Goal: Task Accomplishment & Management: Manage account settings

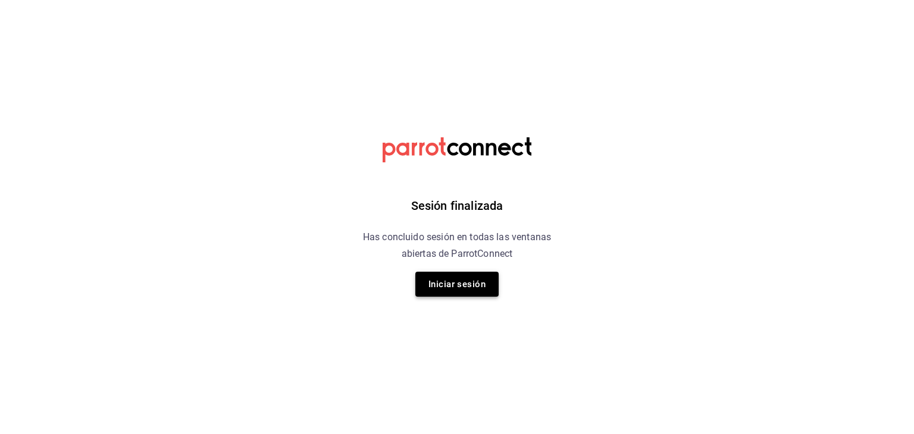
click at [442, 279] on button "Iniciar sesión" at bounding box center [456, 284] width 83 height 25
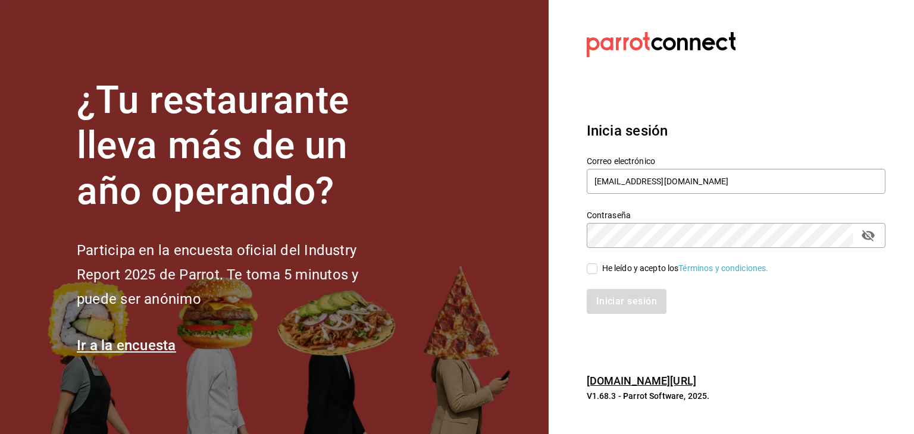
click at [593, 268] on input "He leído y acepto los Términos y condiciones." at bounding box center [592, 269] width 11 height 11
checkbox input "true"
click at [610, 302] on button "Iniciar sesión" at bounding box center [627, 301] width 81 height 25
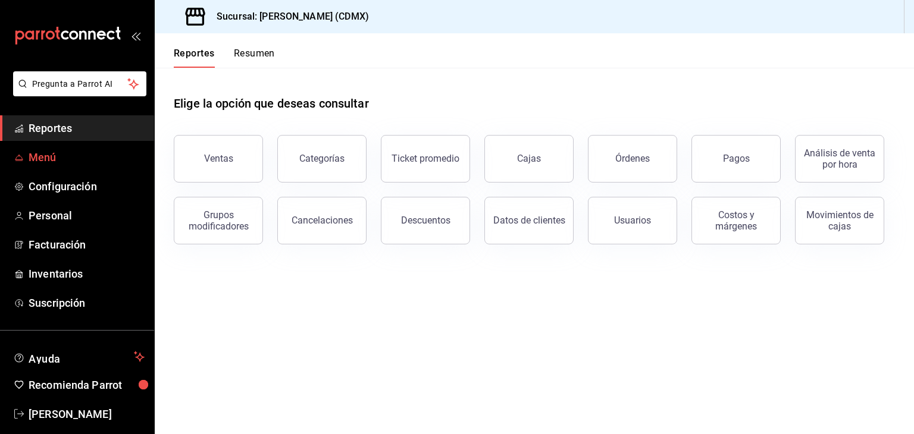
click at [55, 158] on span "Menú" at bounding box center [87, 157] width 116 height 16
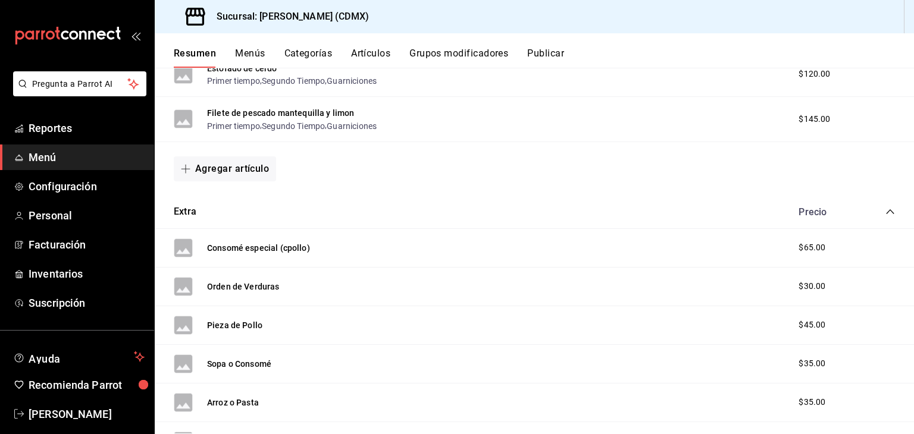
scroll to position [7699, 0]
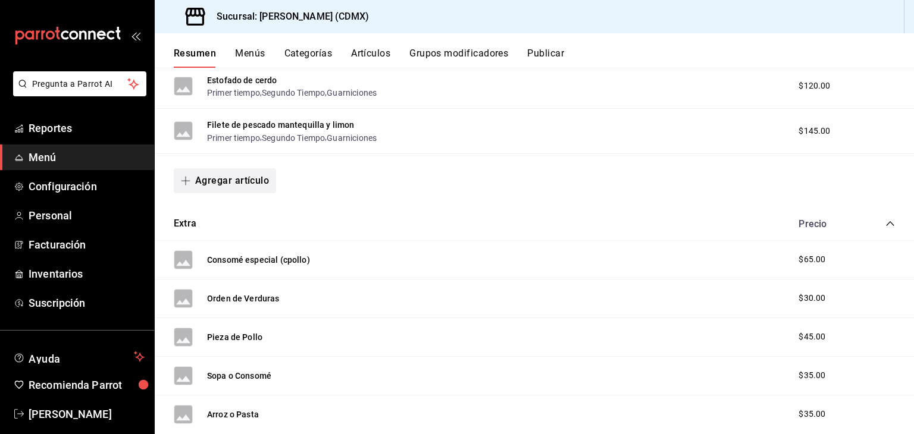
click at [229, 193] on button "Agregar artículo" at bounding box center [225, 180] width 102 height 25
click at [218, 262] on li "Artículo nuevo" at bounding box center [220, 261] width 93 height 29
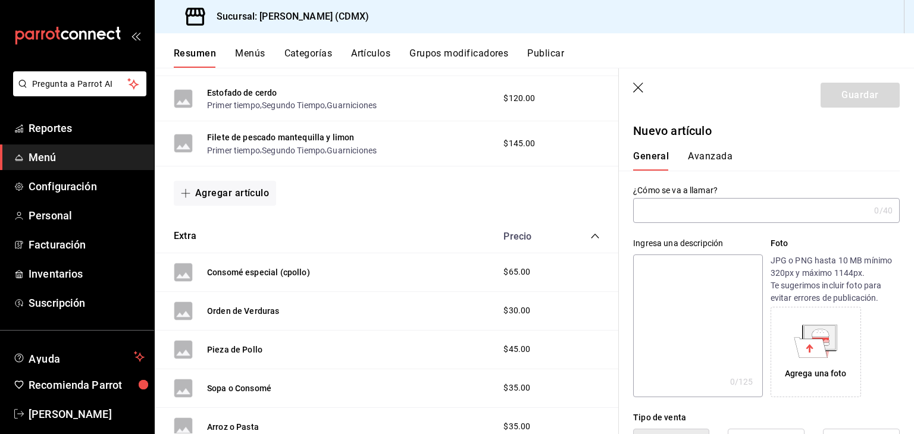
click at [688, 203] on input "text" at bounding box center [751, 211] width 236 height 24
type input "c"
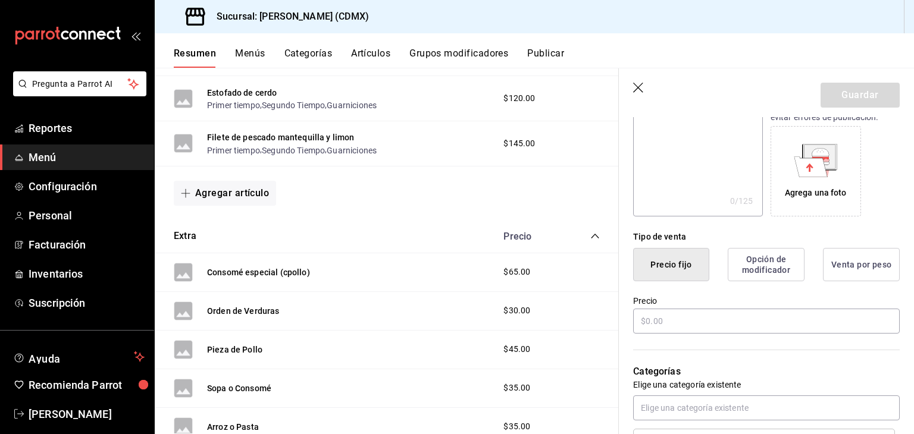
scroll to position [182, 0]
type input "Chayote gratinado en crema"
click at [668, 320] on input "text" at bounding box center [766, 320] width 267 height 25
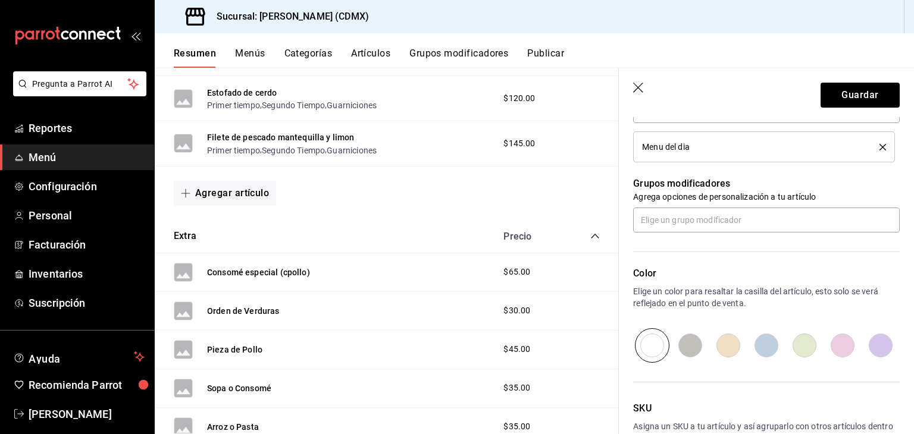
scroll to position [478, 0]
type input "$115.00"
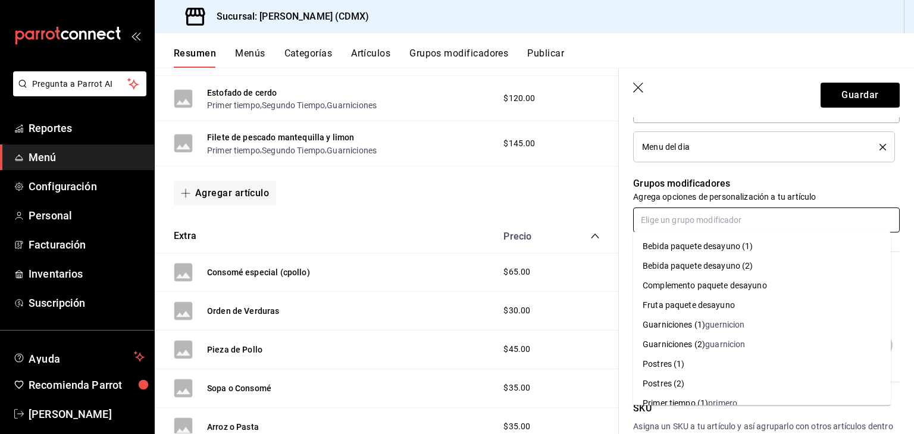
click at [692, 224] on input "text" at bounding box center [766, 220] width 267 height 25
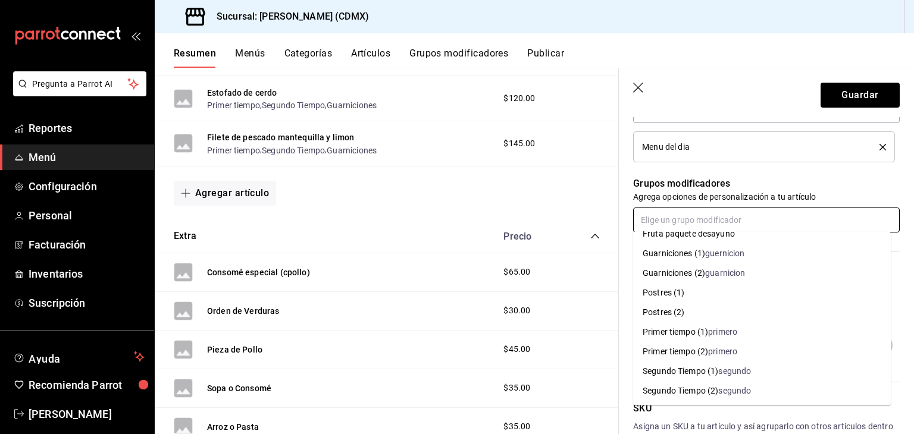
click at [708, 328] on div "Primer tiempo (1)" at bounding box center [675, 332] width 65 height 12
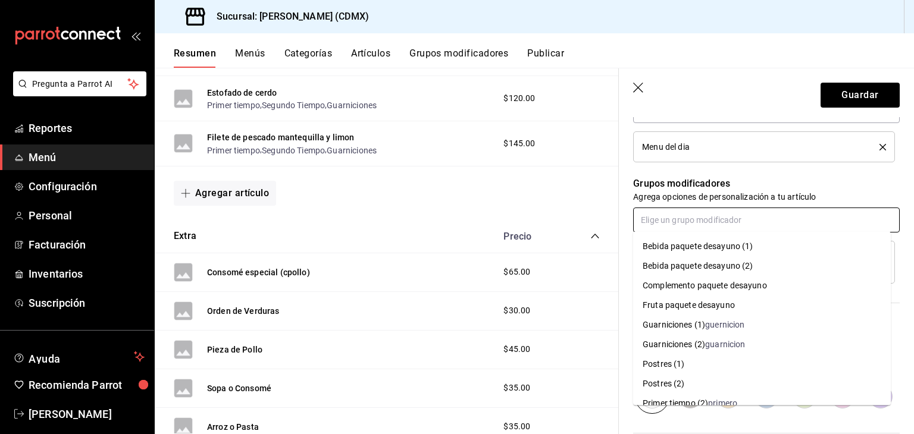
click at [738, 216] on input "text" at bounding box center [766, 220] width 267 height 25
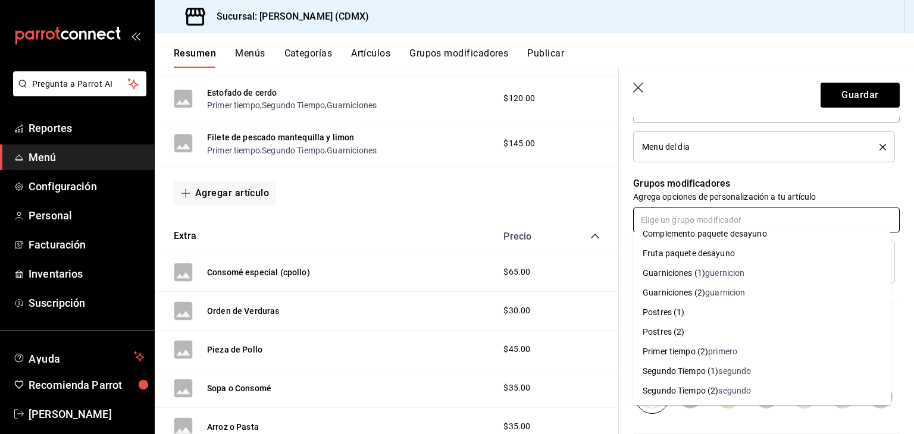
click at [728, 371] on div "segundo" at bounding box center [734, 371] width 33 height 12
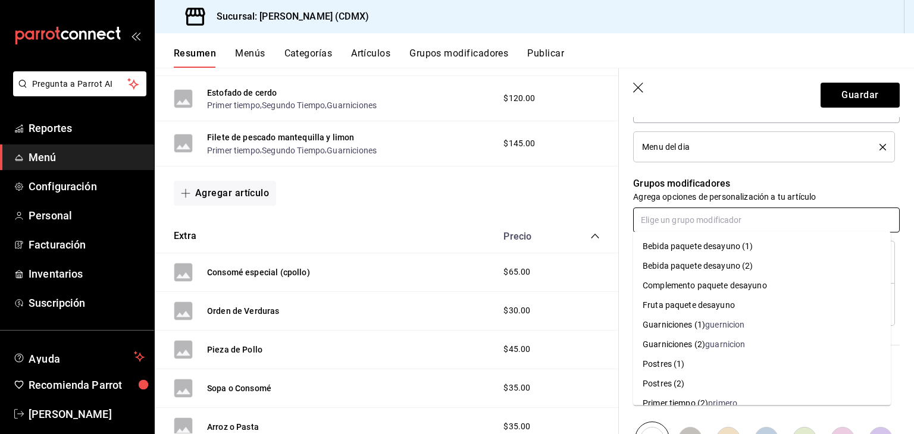
click at [744, 227] on input "text" at bounding box center [766, 220] width 267 height 25
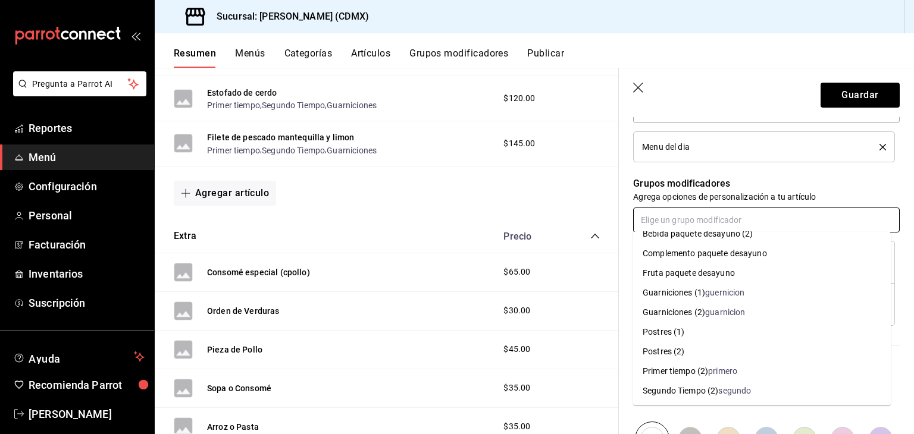
click at [714, 295] on div "guernicion" at bounding box center [724, 293] width 39 height 12
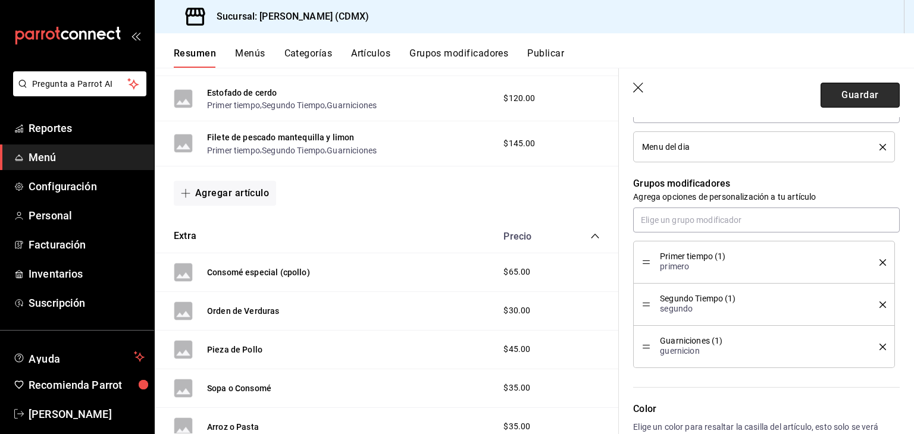
click at [847, 94] on button "Guardar" at bounding box center [860, 95] width 79 height 25
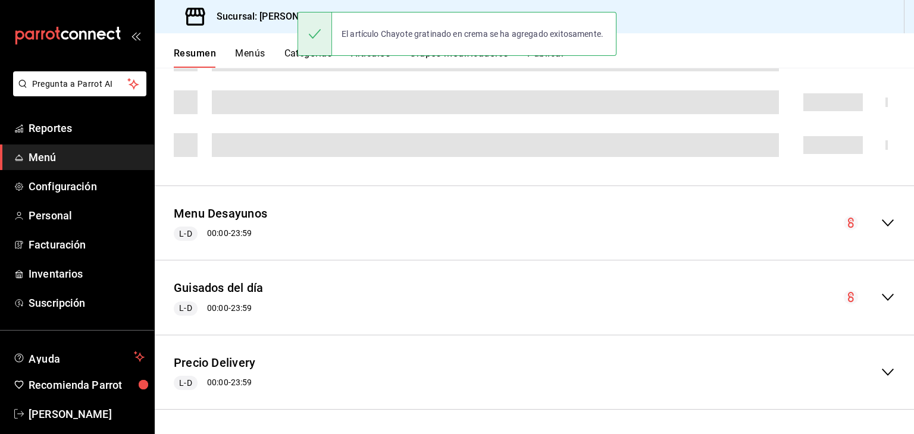
scroll to position [409, 0]
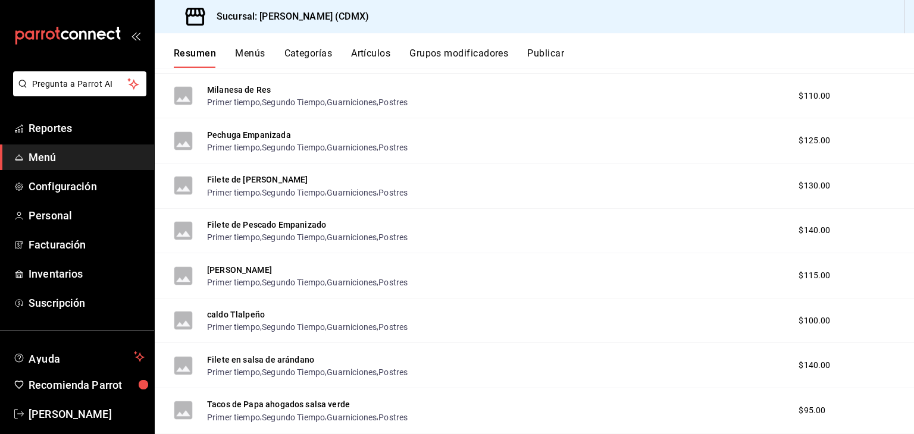
click at [364, 59] on button "Artículos" at bounding box center [370, 58] width 39 height 20
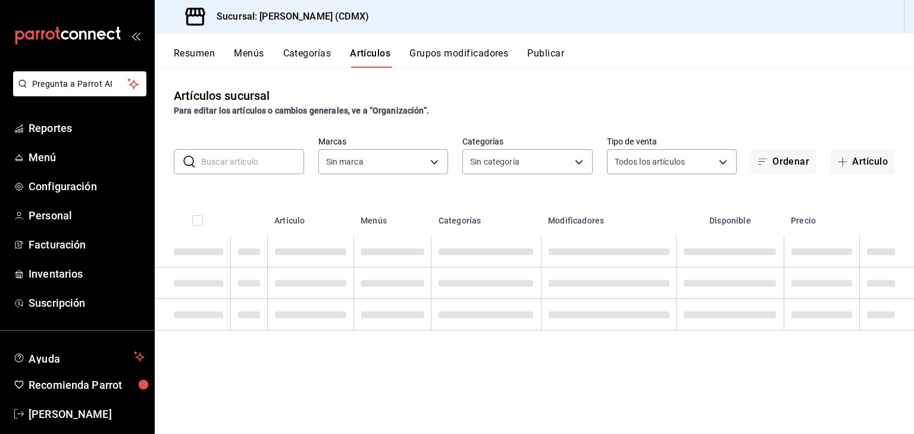
type input "e8959217-8293-4aa1-bca7-f4bcfdcf473f"
click at [255, 162] on input "text" at bounding box center [252, 162] width 103 height 24
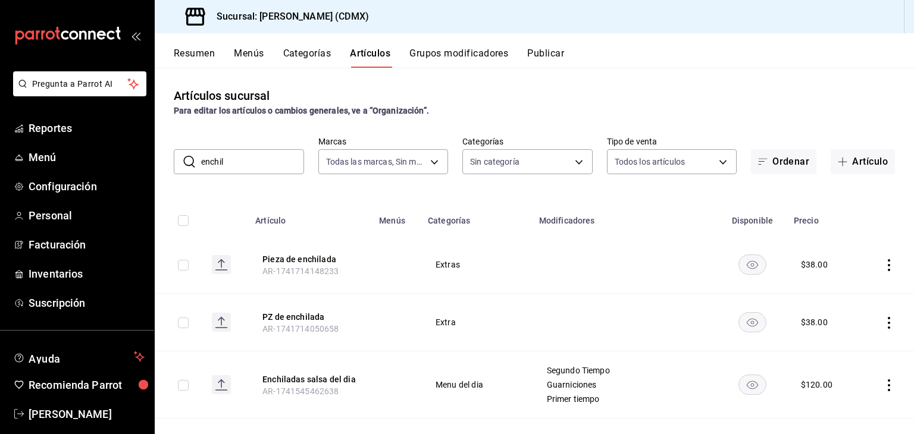
type input "enchiladas"
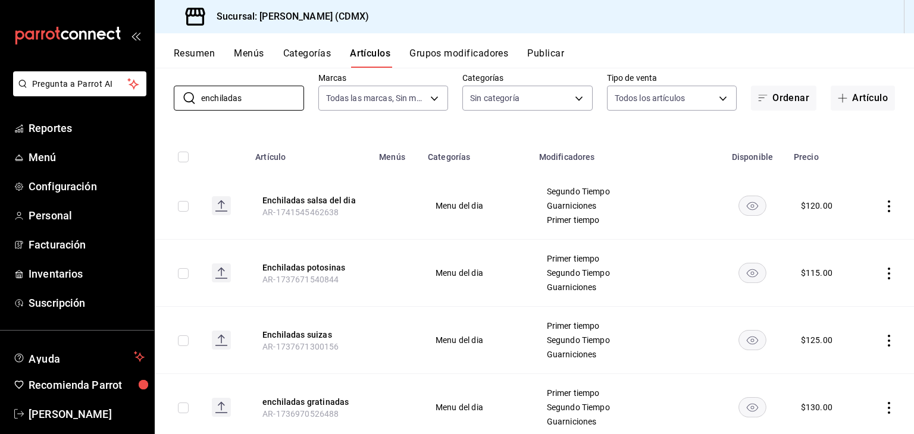
scroll to position [64, 0]
click at [883, 339] on icon "actions" at bounding box center [889, 340] width 12 height 12
click at [830, 353] on span "Editar" at bounding box center [844, 354] width 31 height 12
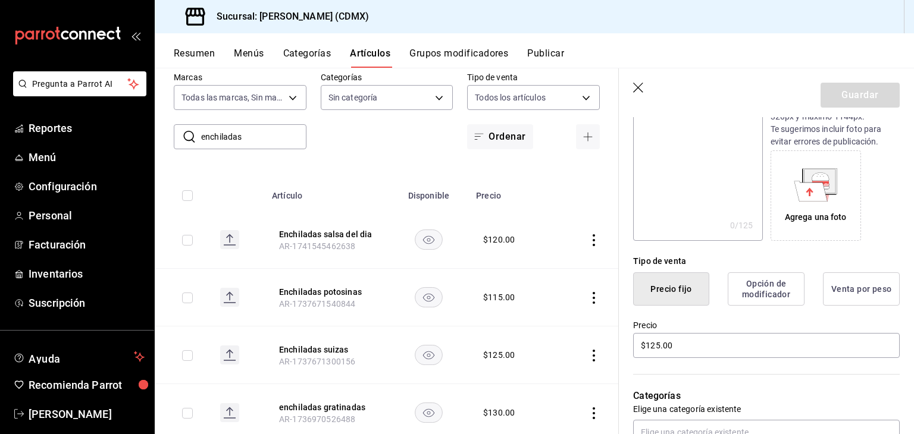
scroll to position [157, 0]
click at [681, 346] on input "$125.00" at bounding box center [766, 345] width 267 height 25
type input "$130.00"
click at [862, 93] on button "Guardar" at bounding box center [860, 95] width 79 height 25
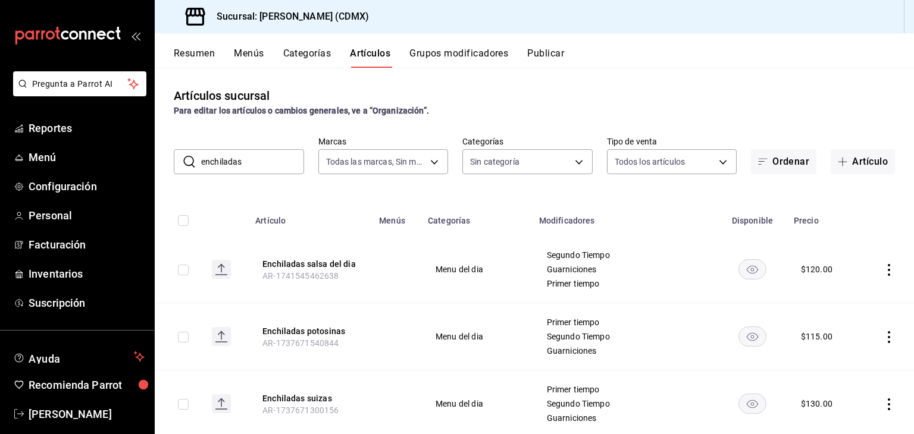
click at [276, 159] on input "enchiladas" at bounding box center [252, 162] width 103 height 24
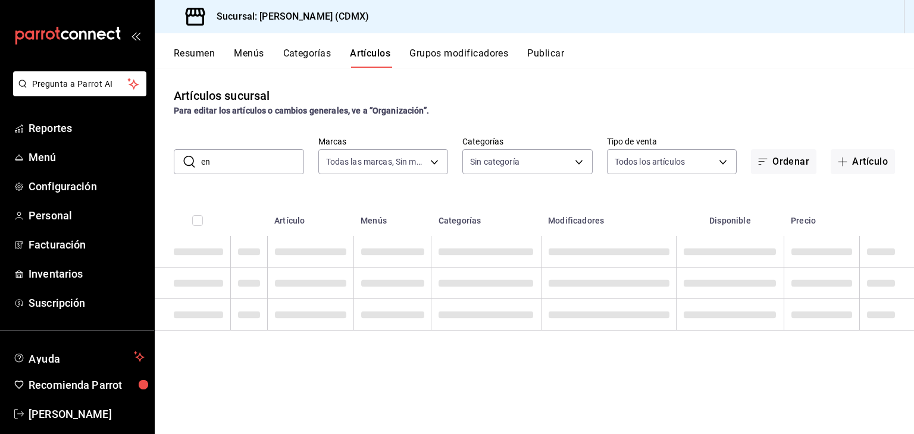
type input "e"
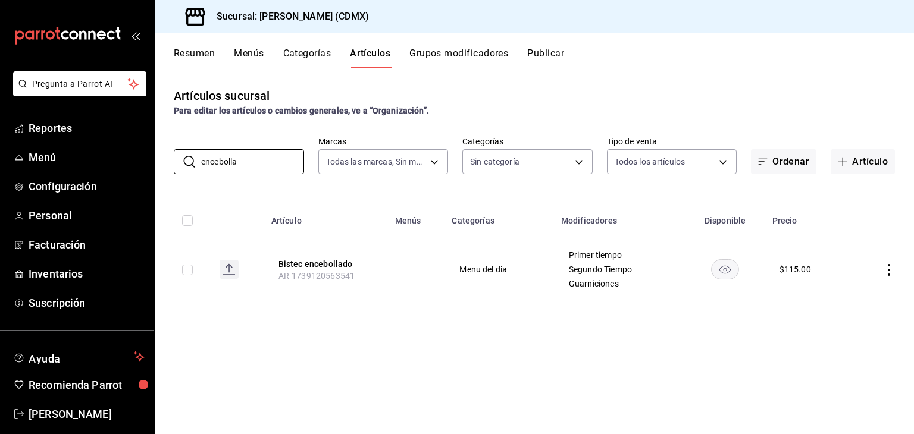
type input "encebolla"
click at [889, 268] on icon "actions" at bounding box center [889, 270] width 12 height 12
click at [851, 293] on span "Editar" at bounding box center [853, 298] width 31 height 12
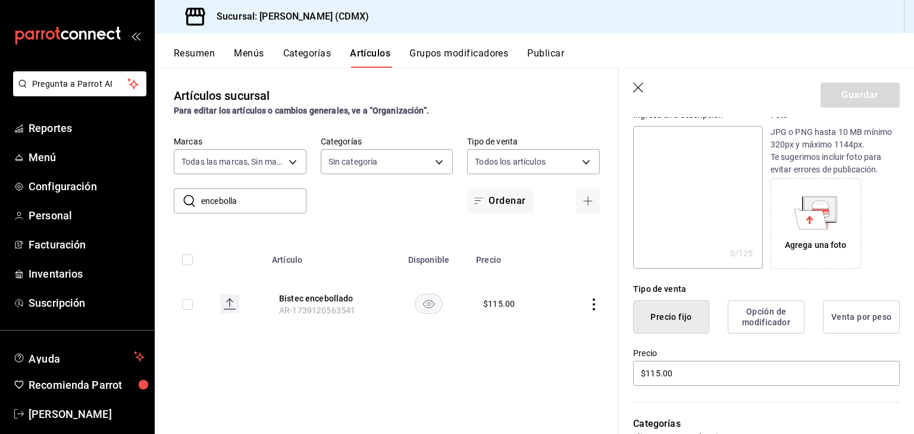
scroll to position [132, 0]
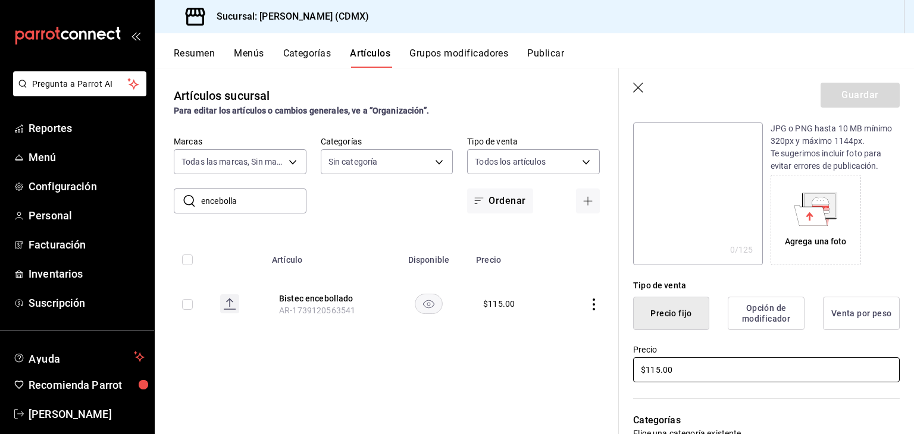
click at [691, 372] on input "$115.00" at bounding box center [766, 370] width 267 height 25
type input "$120.00"
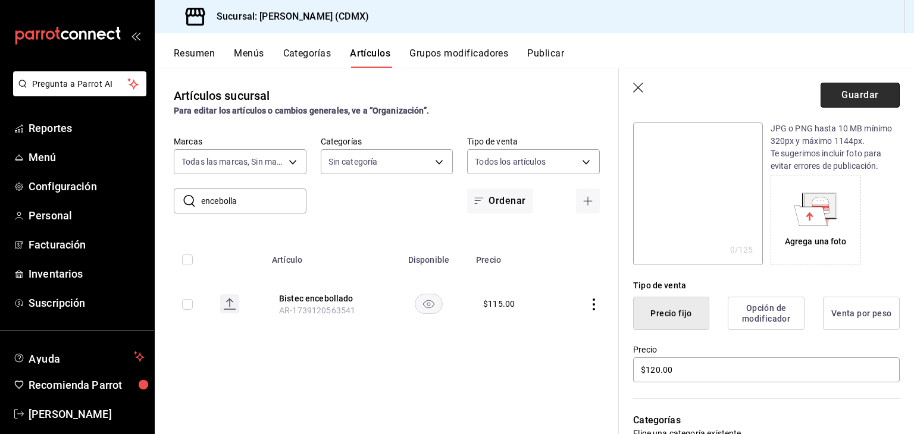
click at [835, 95] on button "Guardar" at bounding box center [860, 95] width 79 height 25
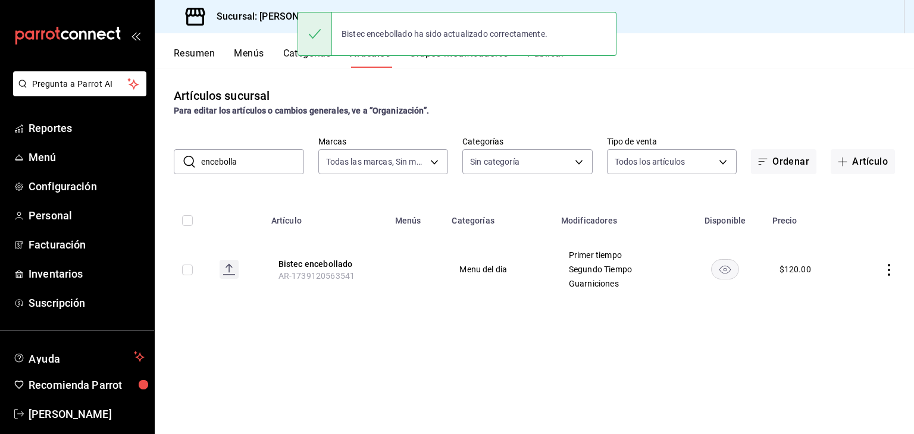
click at [256, 163] on input "encebolla" at bounding box center [252, 162] width 103 height 24
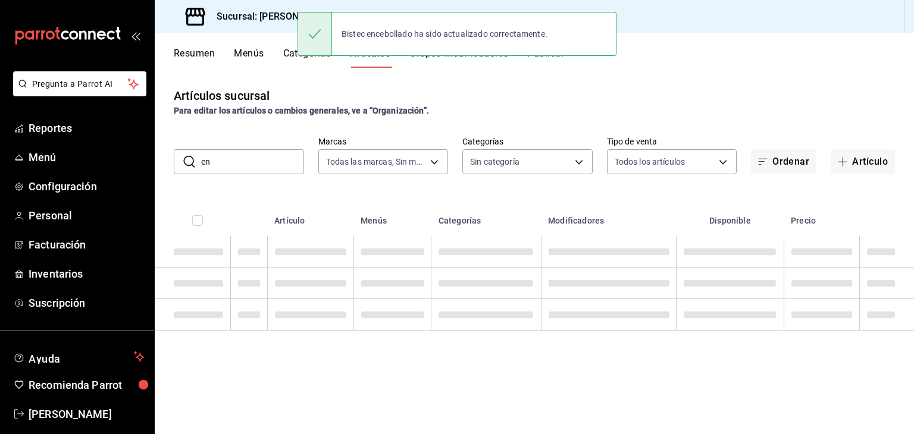
type input "e"
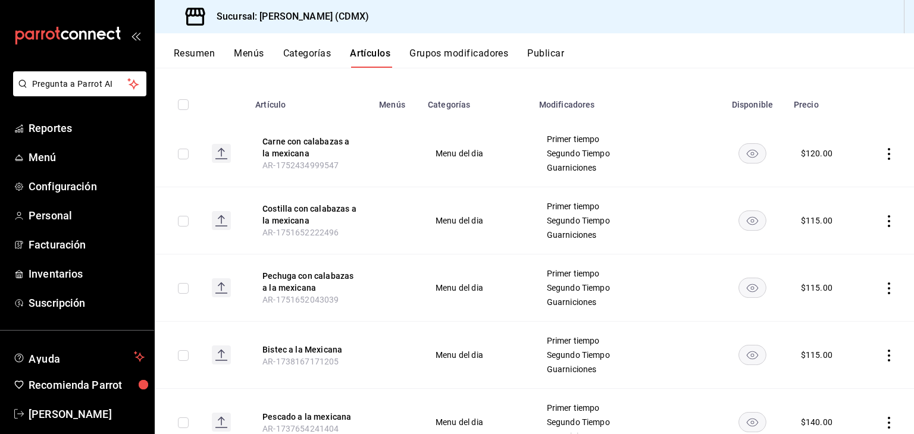
scroll to position [117, 0]
type input "mexica"
click at [883, 356] on icon "actions" at bounding box center [889, 355] width 12 height 12
click at [826, 353] on div at bounding box center [817, 354] width 21 height 14
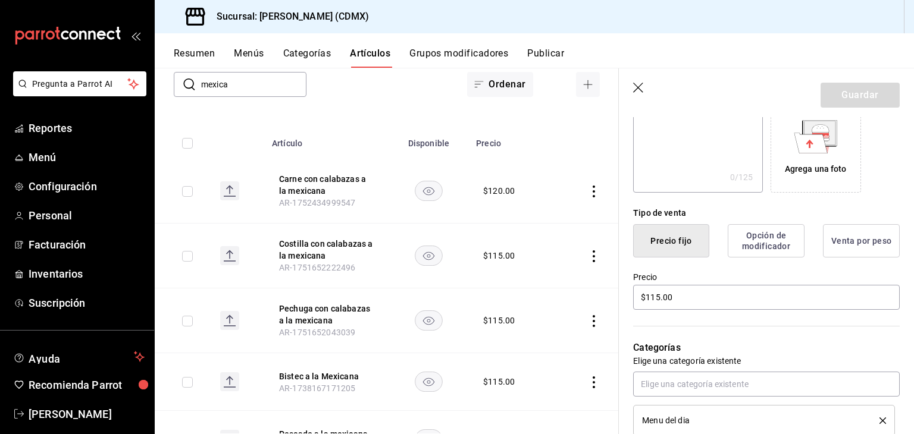
scroll to position [206, 0]
click at [675, 295] on input "$115.00" at bounding box center [766, 295] width 267 height 25
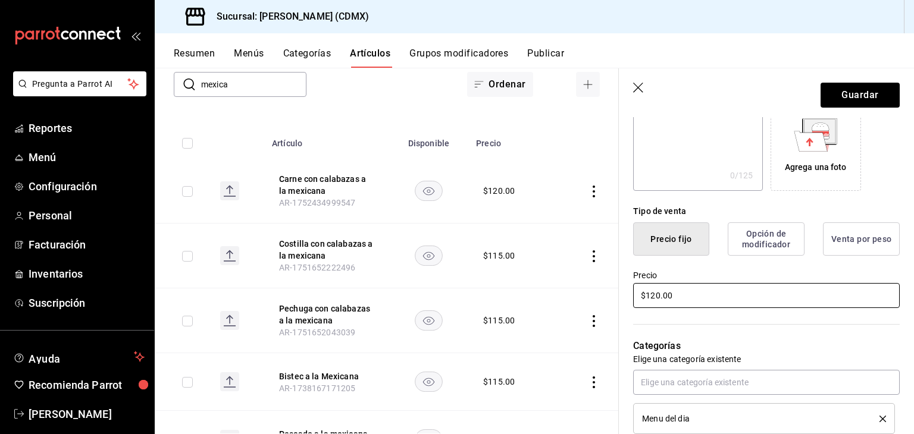
type input "$120.00"
click at [835, 98] on button "Guardar" at bounding box center [860, 95] width 79 height 25
